Goal: Information Seeking & Learning: Learn about a topic

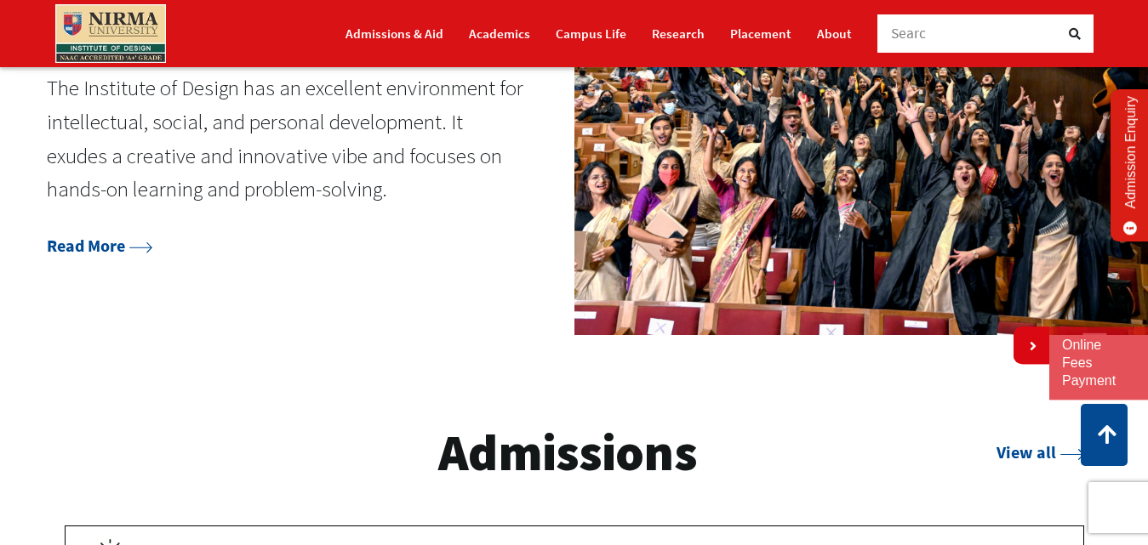
scroll to position [1957, 0]
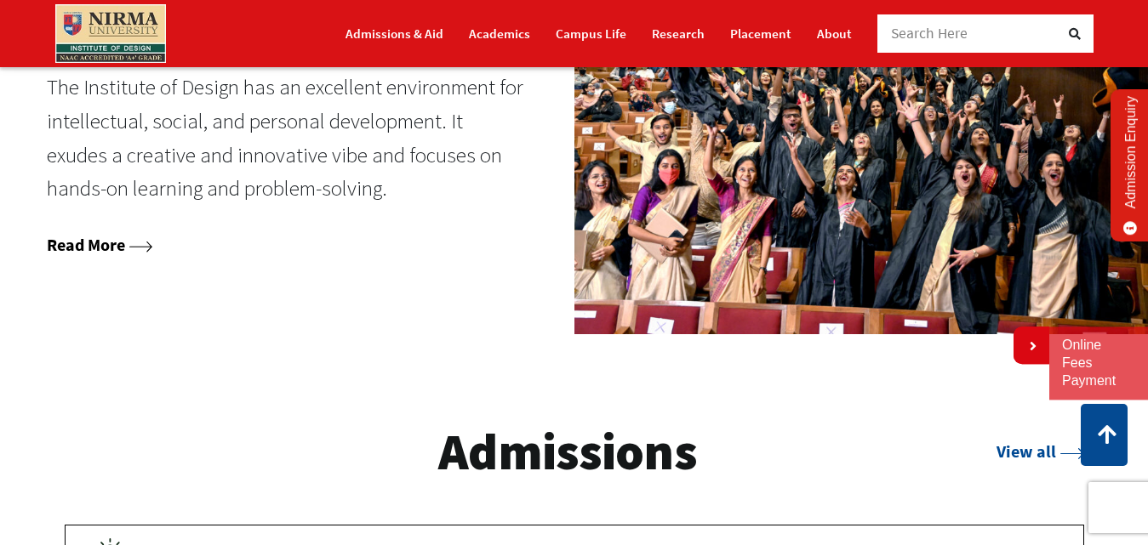
click at [131, 255] on link "Read More" at bounding box center [100, 244] width 106 height 21
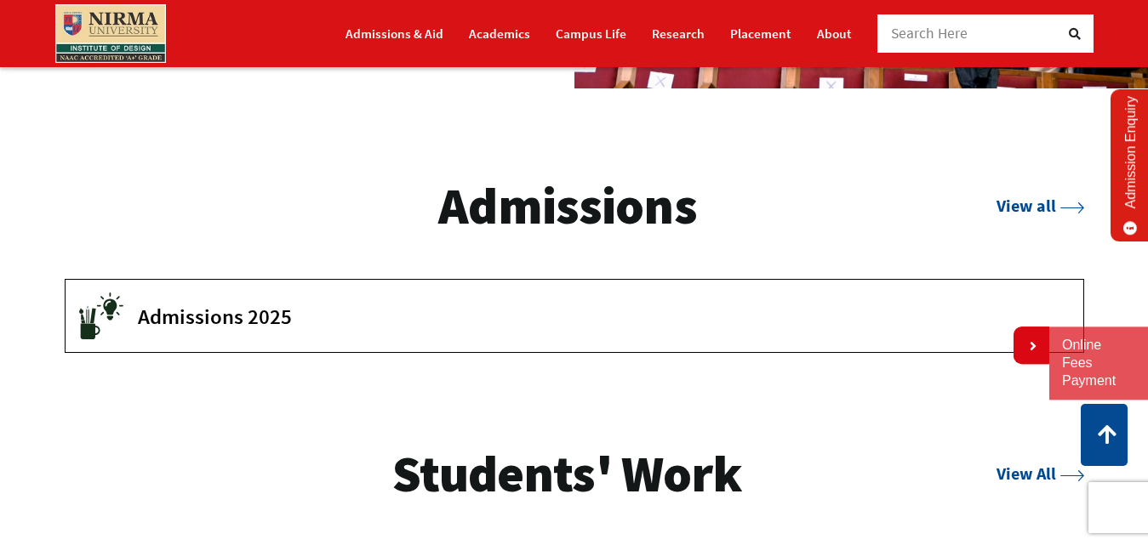
scroll to position [2204, 0]
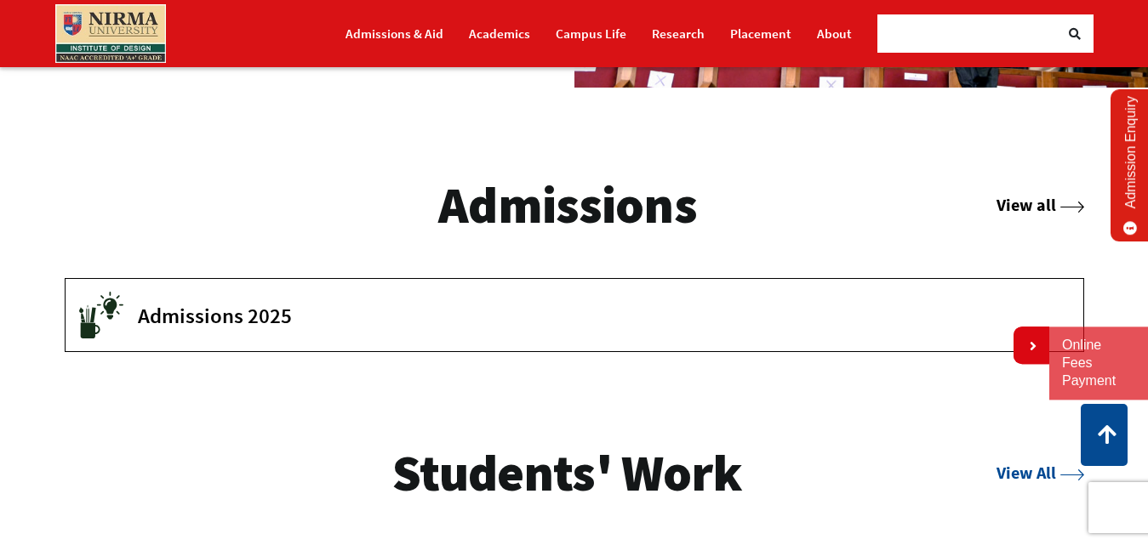
click at [1001, 215] on link "View all" at bounding box center [1039, 204] width 87 height 21
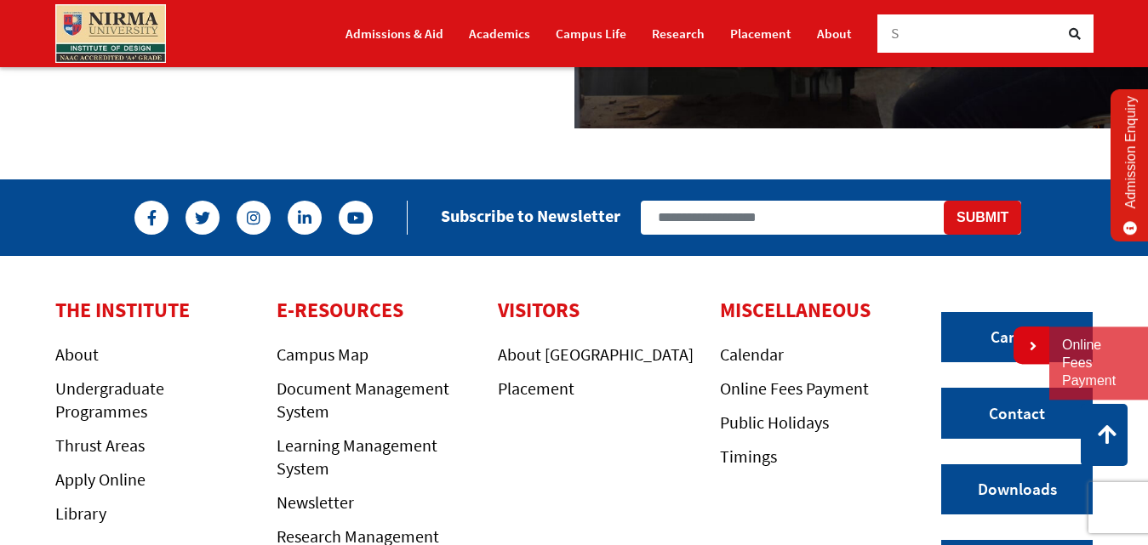
scroll to position [2410, 0]
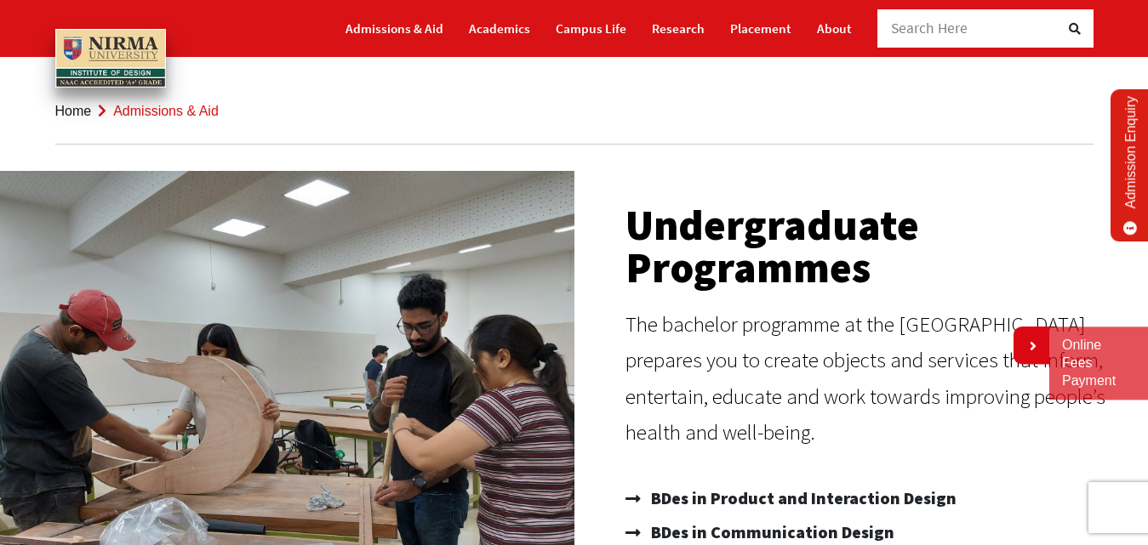
scroll to position [170, 0]
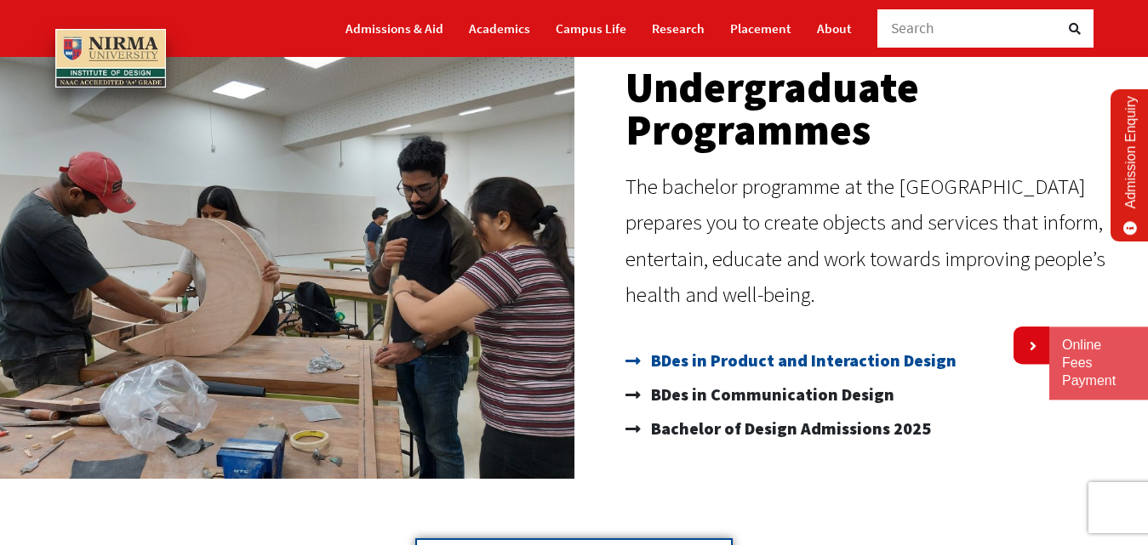
click at [718, 361] on span "BDes in Product and Interaction Design" at bounding box center [802, 361] width 310 height 34
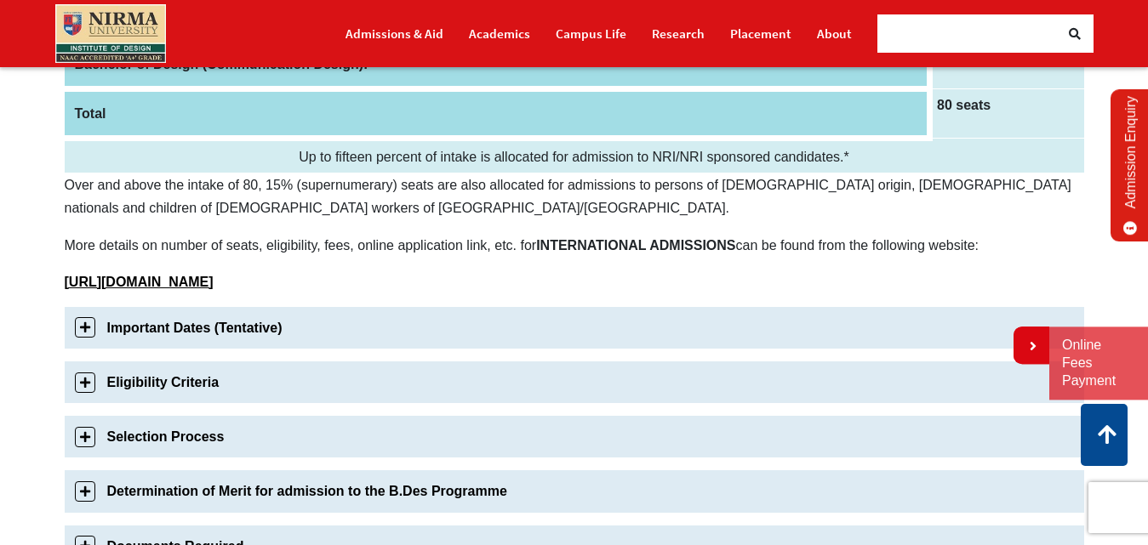
scroll to position [425, 0]
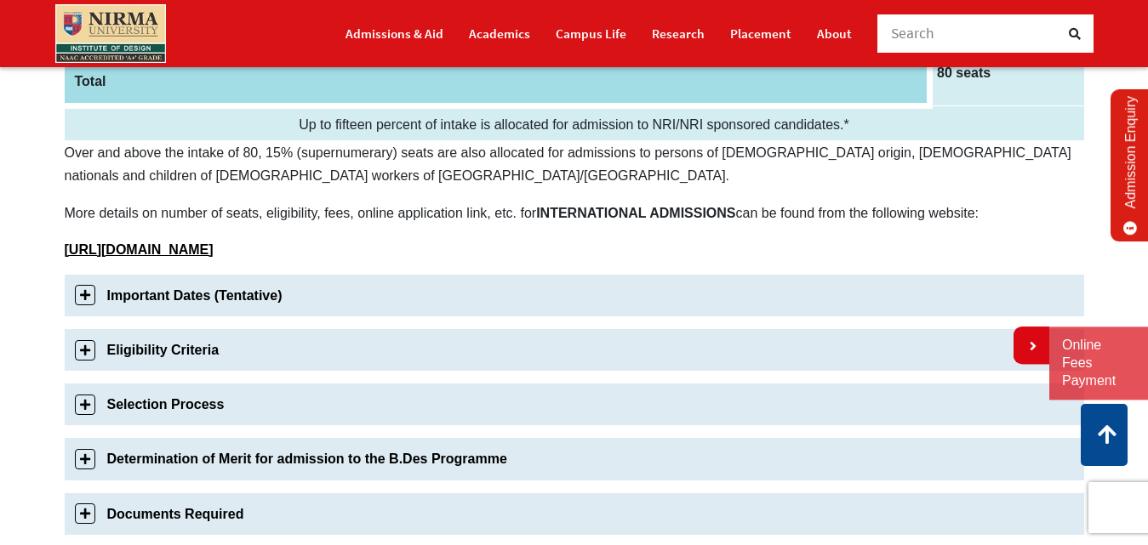
click at [189, 294] on link "Important Dates (Tentative)" at bounding box center [574, 296] width 1019 height 42
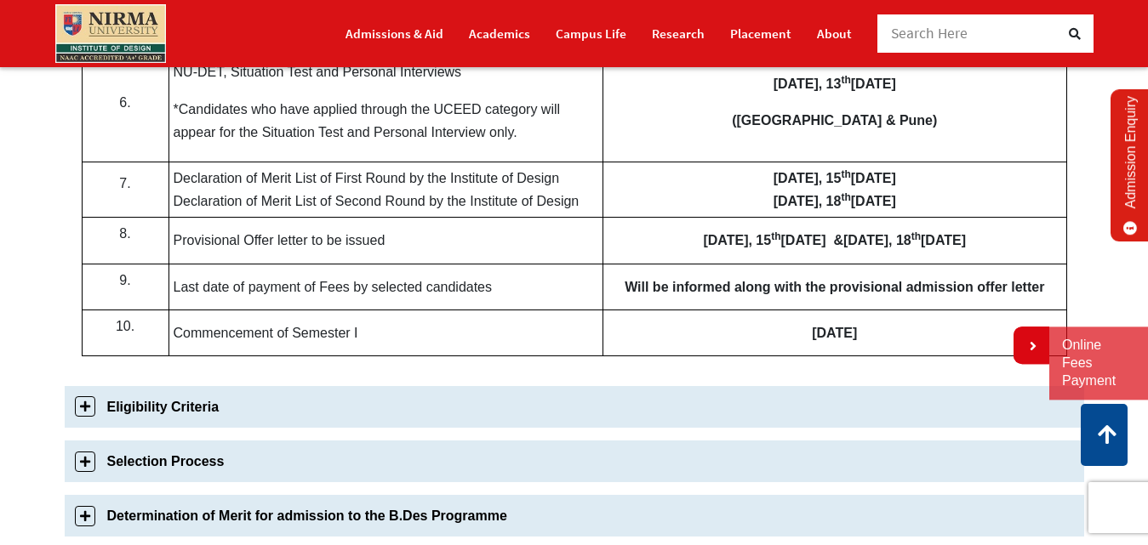
scroll to position [1024, 0]
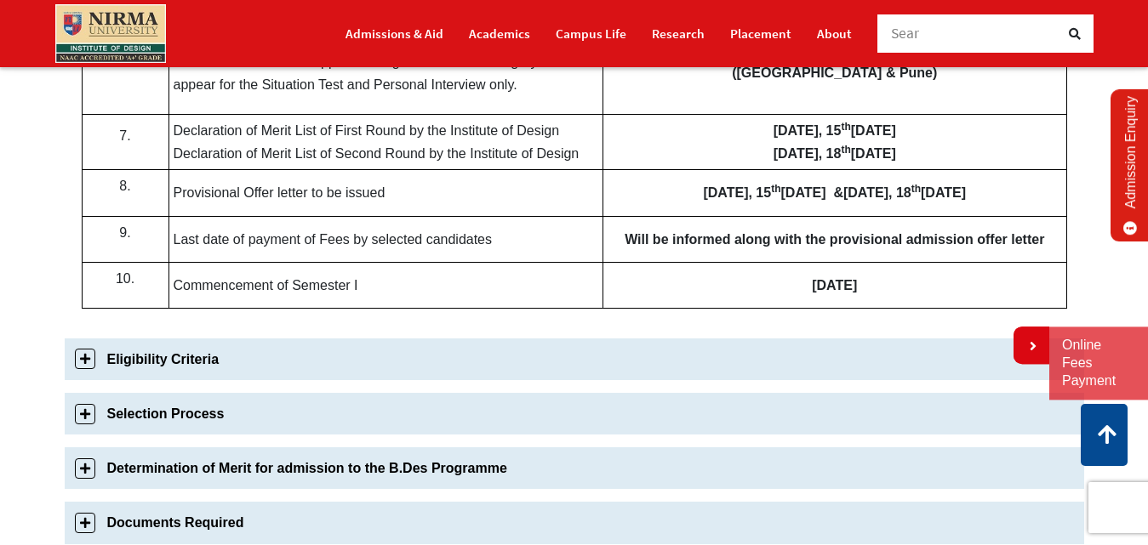
click at [192, 367] on link "Eligibility Criteria" at bounding box center [574, 360] width 1019 height 42
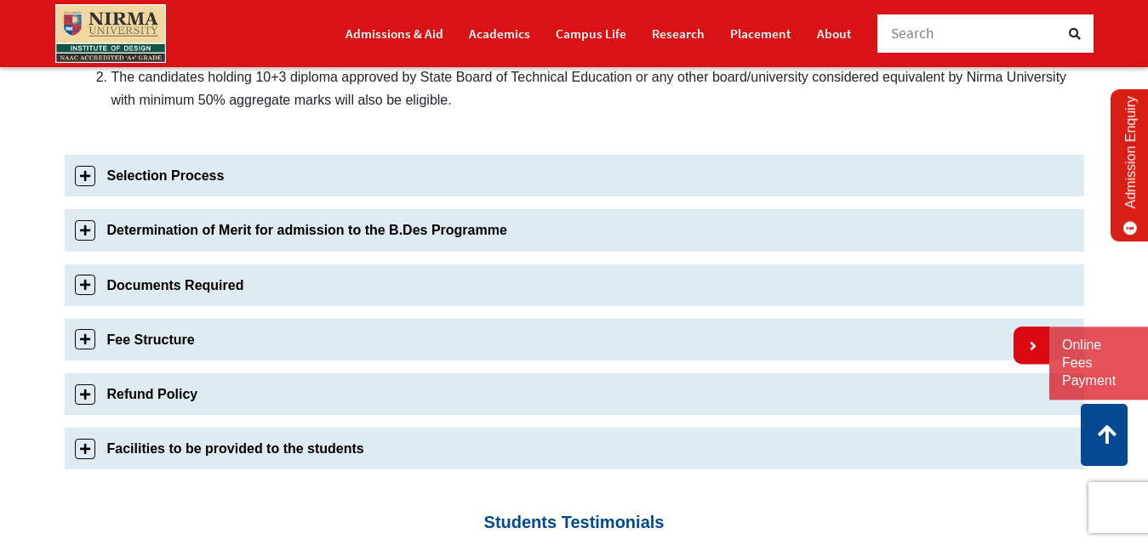
scroll to position [695, 0]
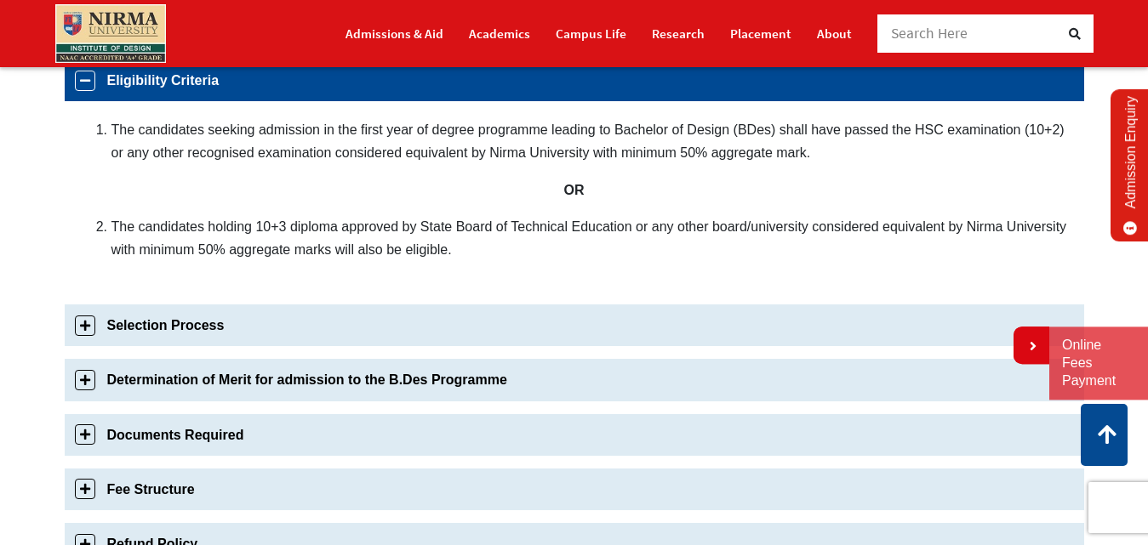
click at [197, 329] on link "Selection Process" at bounding box center [574, 326] width 1019 height 42
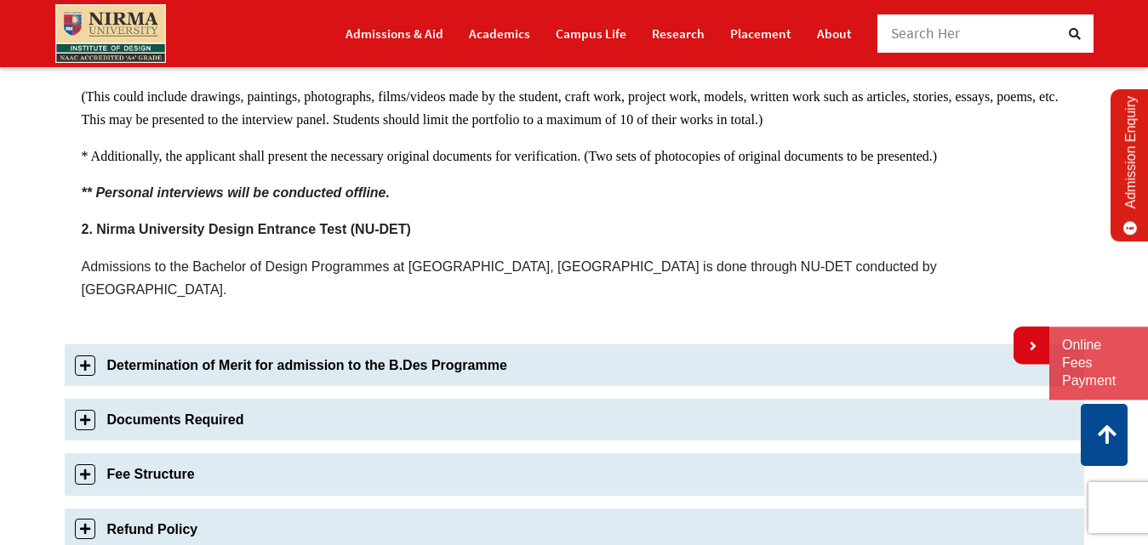
scroll to position [1189, 0]
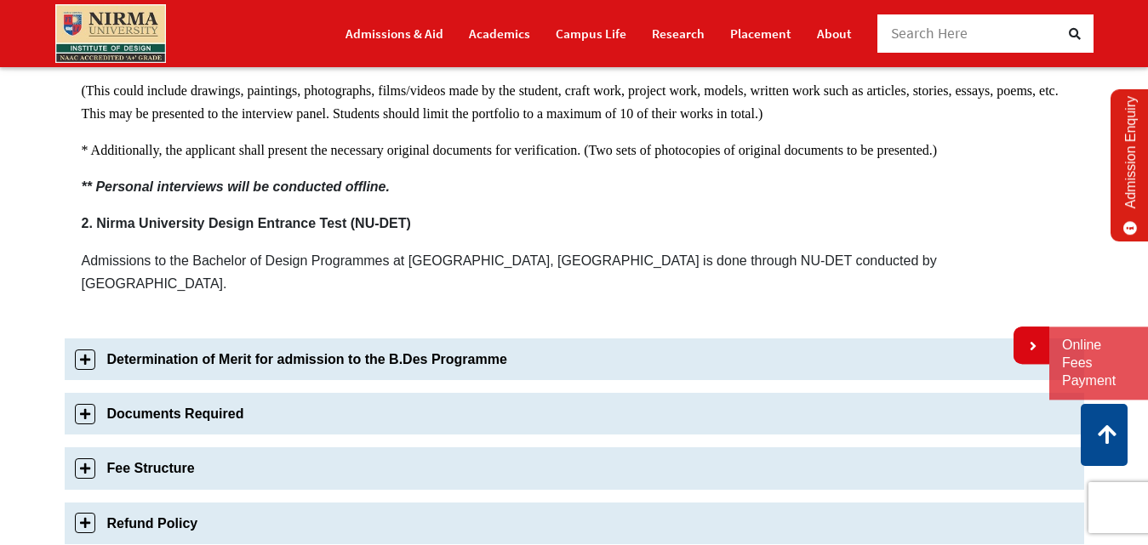
click at [86, 393] on link "Documents Required" at bounding box center [574, 414] width 1019 height 42
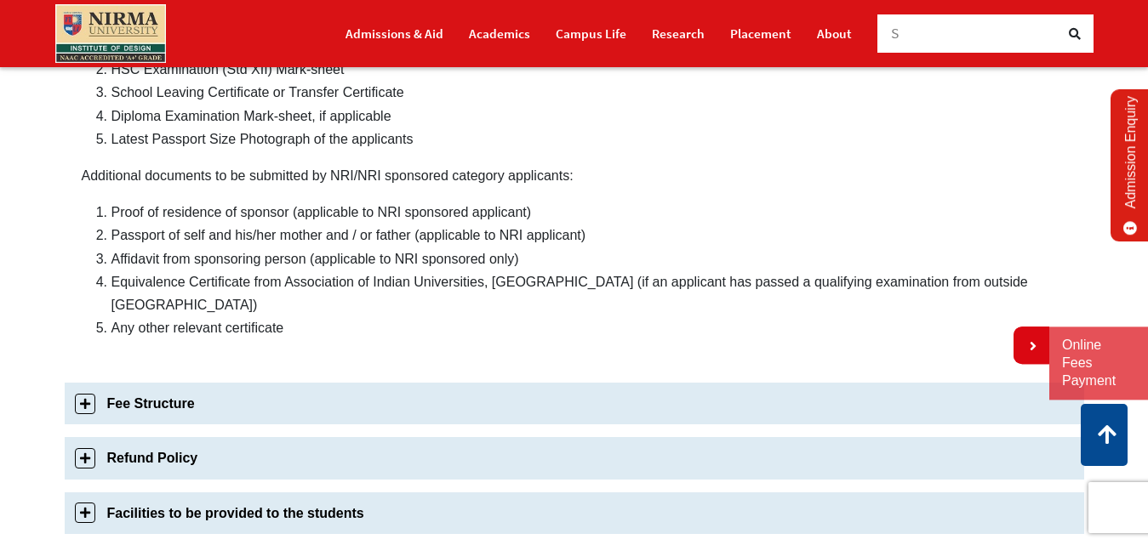
scroll to position [988, 0]
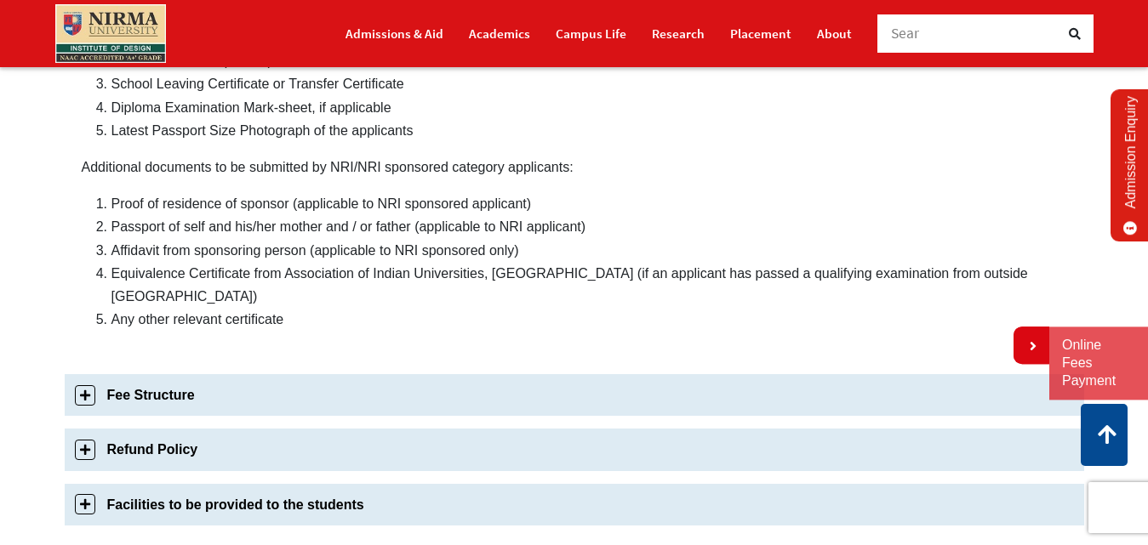
click at [88, 378] on link "Fee Structure" at bounding box center [574, 395] width 1019 height 42
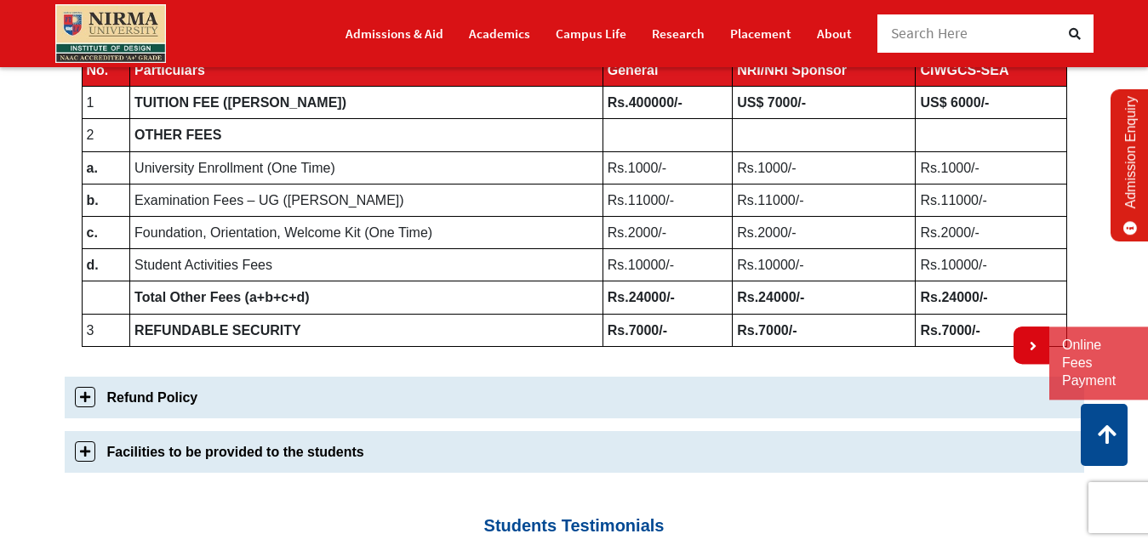
scroll to position [984, 0]
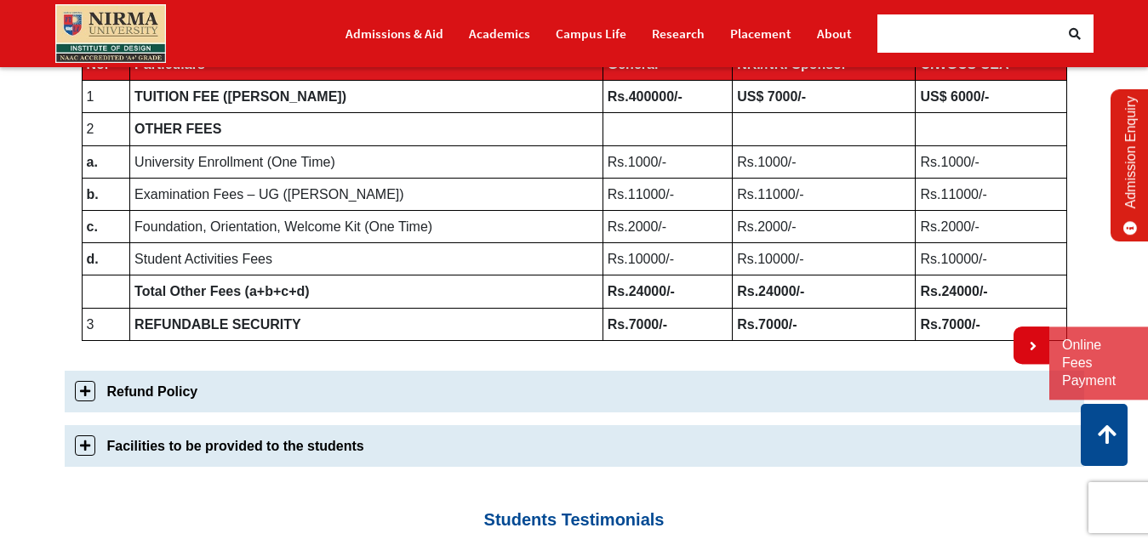
click at [77, 451] on link "Facilities to be provided to the students" at bounding box center [574, 446] width 1019 height 42
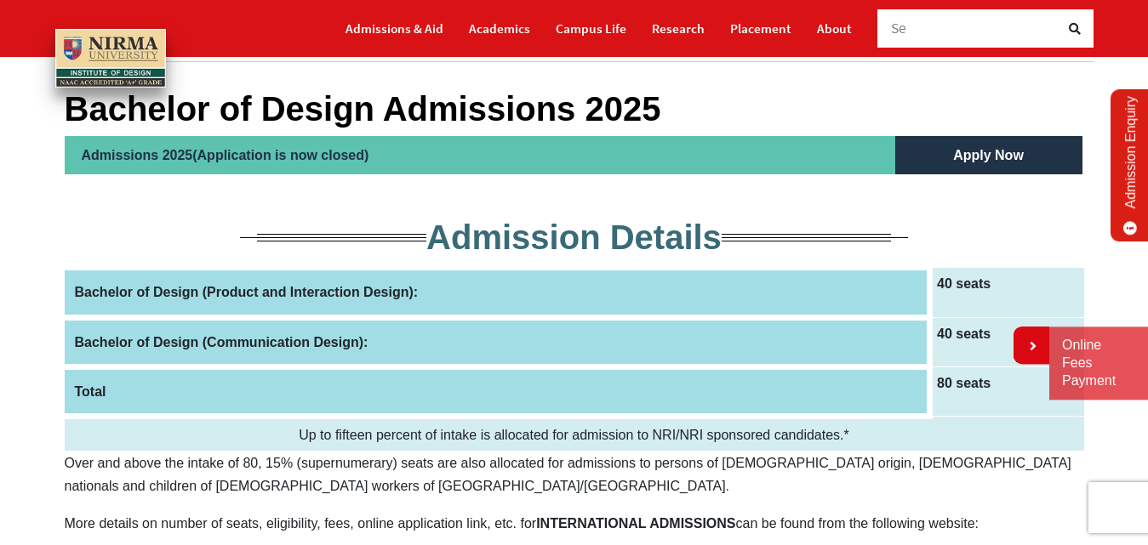
scroll to position [73, 0]
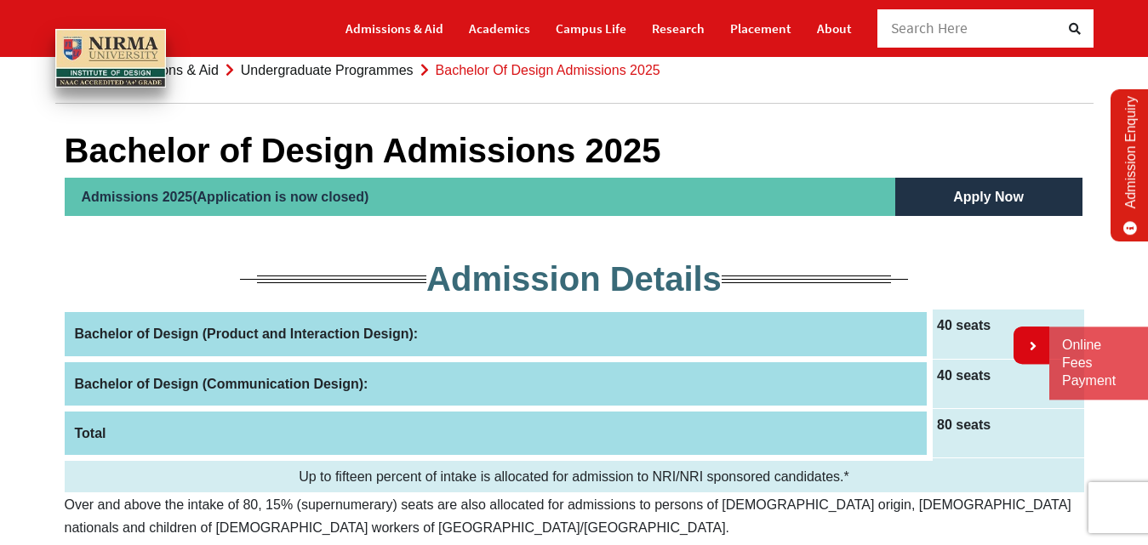
click at [1004, 42] on div "Search Here" at bounding box center [976, 28] width 170 height 38
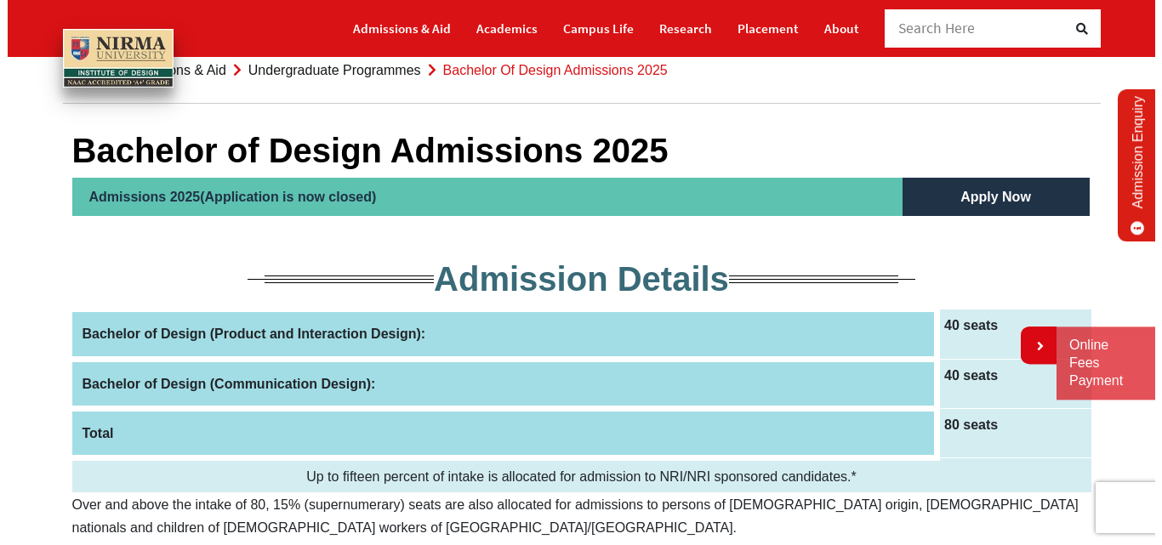
scroll to position [0, 0]
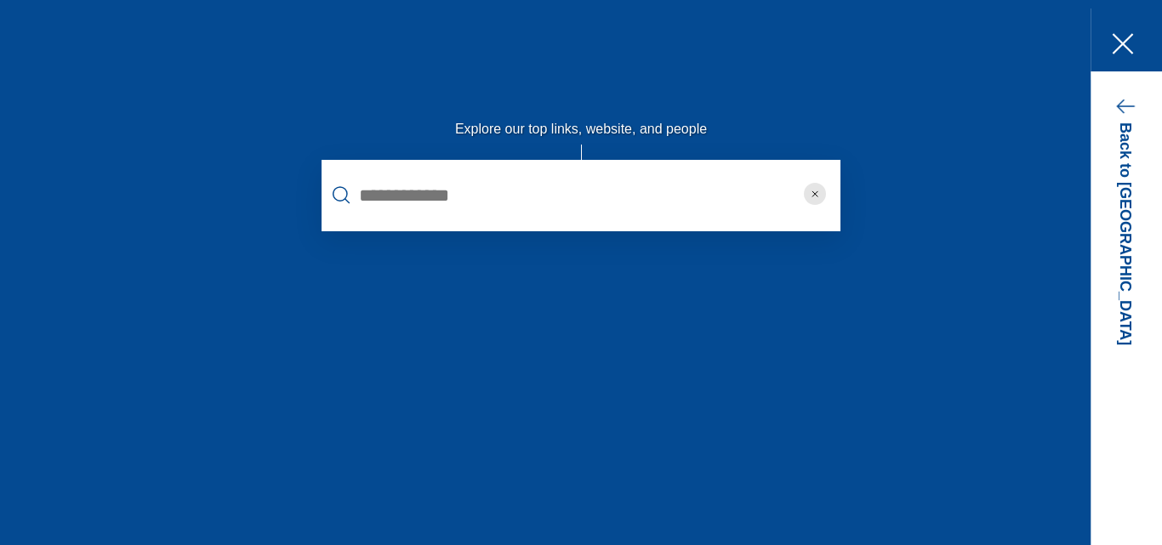
click at [1121, 109] on icon "spotlight" at bounding box center [1125, 106] width 19 height 15
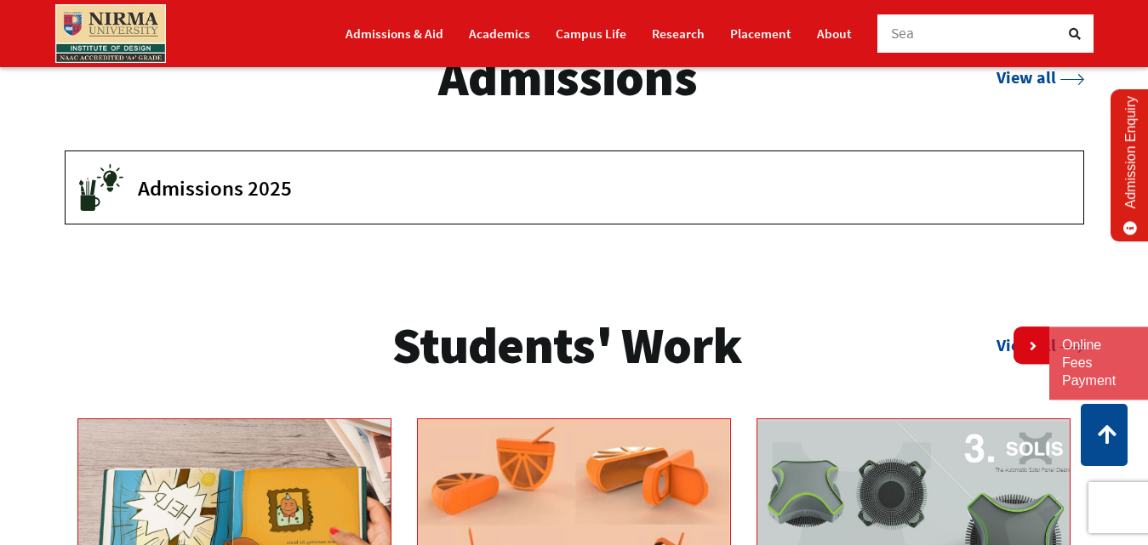
scroll to position [2382, 0]
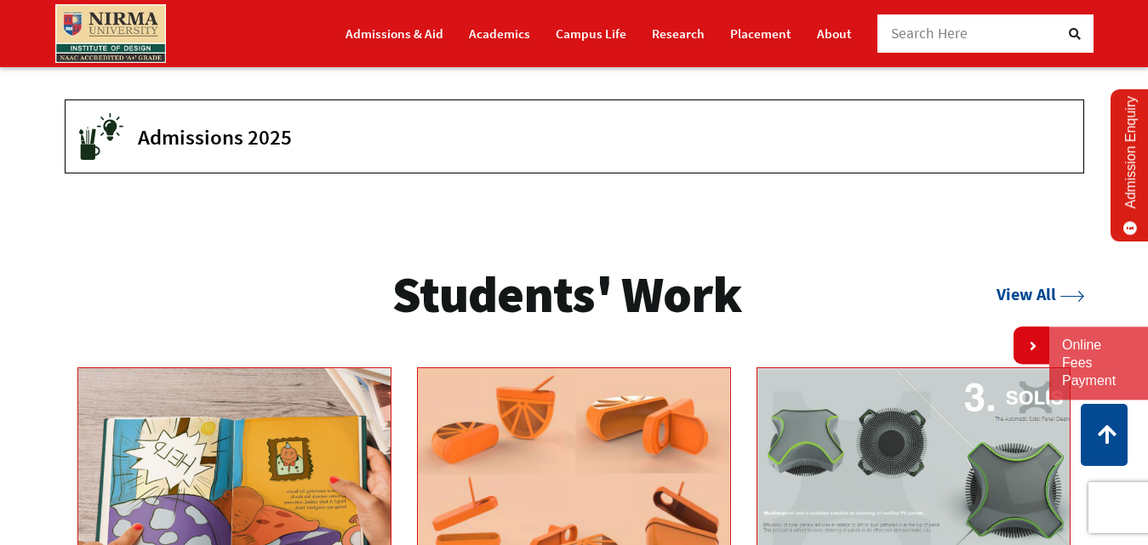
click at [246, 150] on span "Admissions 2025" at bounding box center [598, 137] width 920 height 26
